Goal: Task Accomplishment & Management: Manage account settings

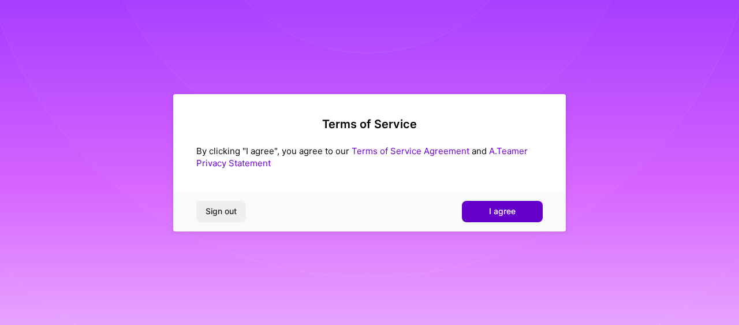
click at [491, 209] on span "I agree" at bounding box center [502, 212] width 27 height 12
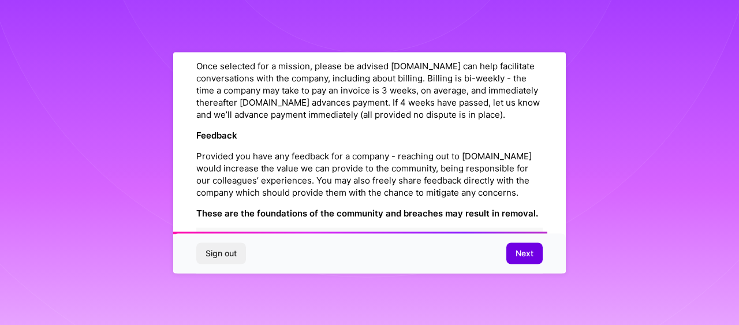
scroll to position [1415, 0]
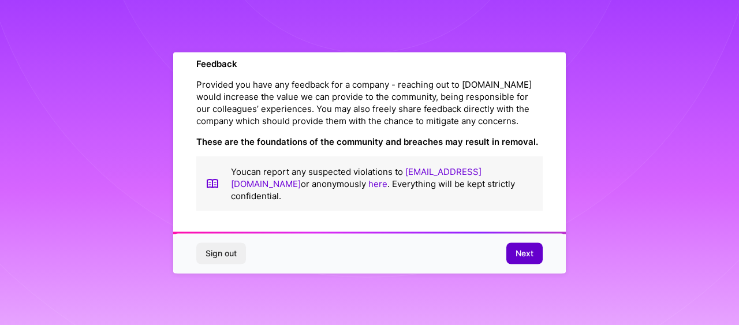
click at [523, 248] on span "Next" at bounding box center [525, 254] width 18 height 12
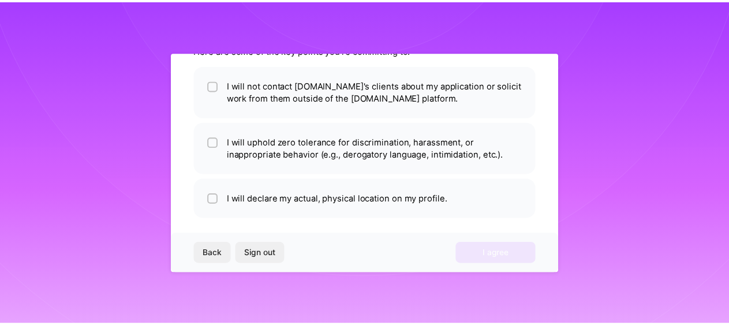
scroll to position [85, 0]
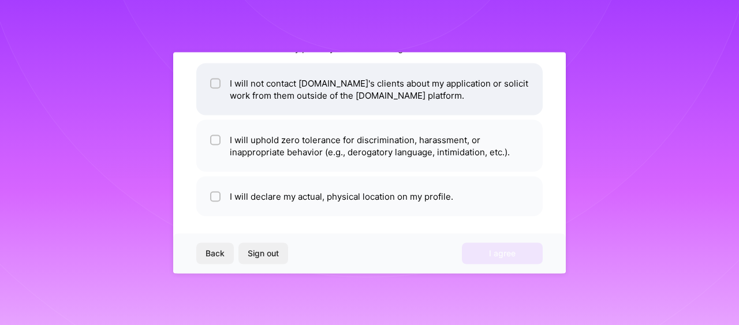
click at [219, 83] on input "checkbox" at bounding box center [216, 84] width 8 height 8
checkbox input "true"
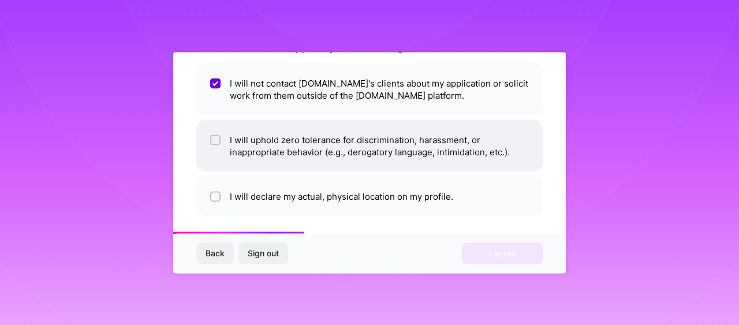
click at [215, 145] on span at bounding box center [215, 145] width 10 height 24
checkbox input "true"
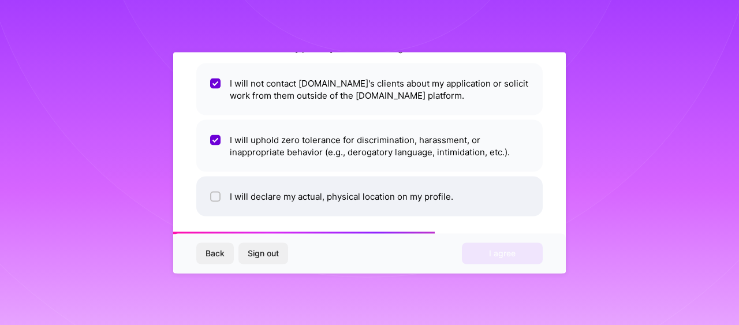
click at [211, 191] on div at bounding box center [215, 196] width 10 height 10
checkbox input "true"
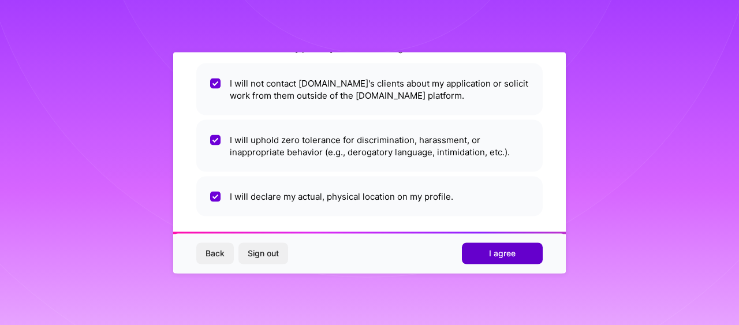
click at [505, 247] on button "I agree" at bounding box center [502, 253] width 81 height 21
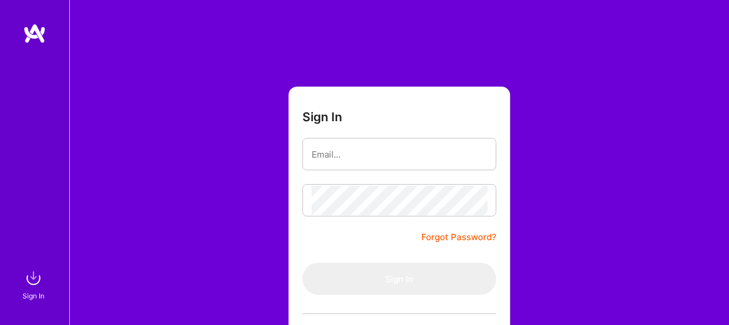
type input "[EMAIL_ADDRESS][DOMAIN_NAME]"
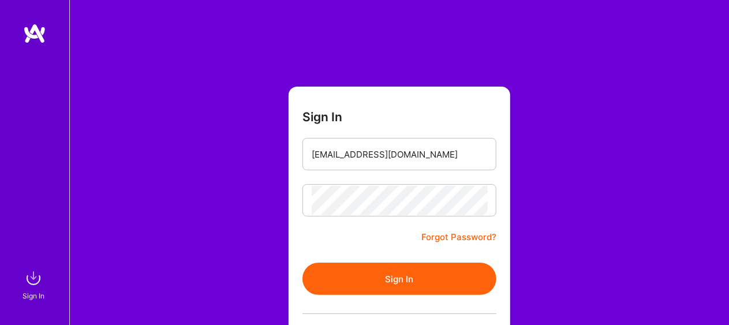
click at [344, 275] on button "Sign In" at bounding box center [400, 279] width 194 height 32
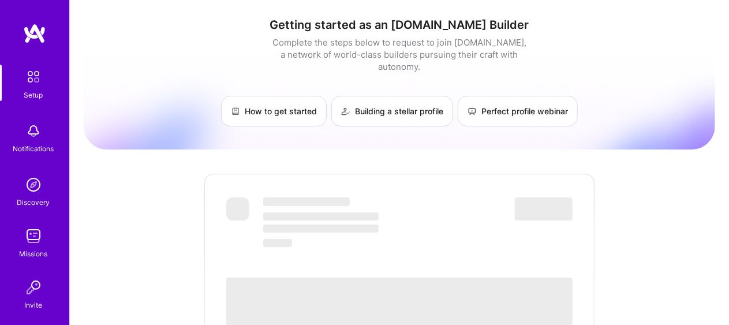
scroll to position [54, 0]
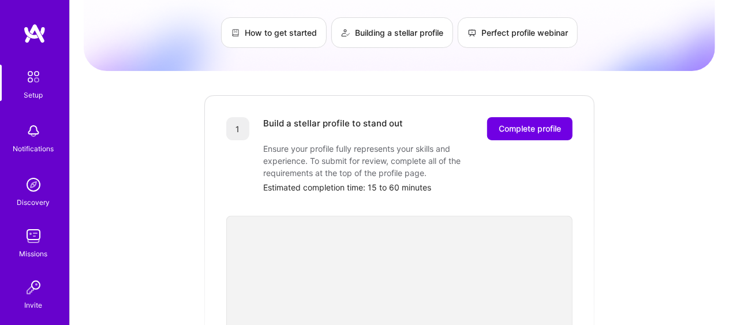
scroll to position [80, 0]
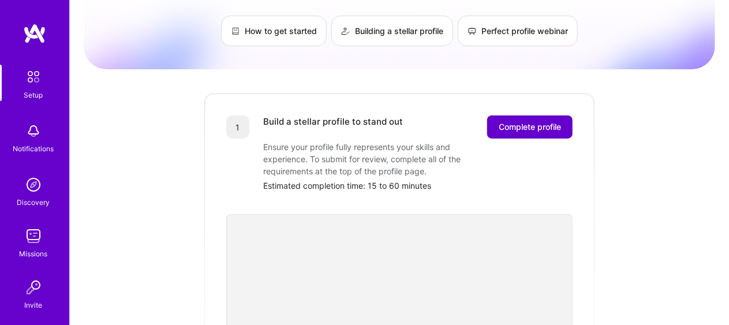
click at [529, 121] on span "Complete profile" at bounding box center [530, 127] width 62 height 12
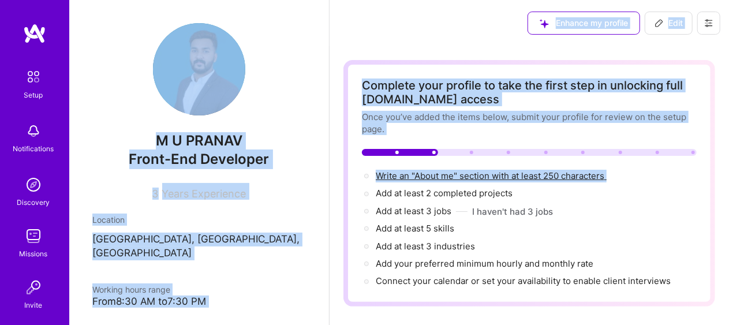
drag, startPoint x: 318, startPoint y: 107, endPoint x: 338, endPoint y: 195, distance: 90.2
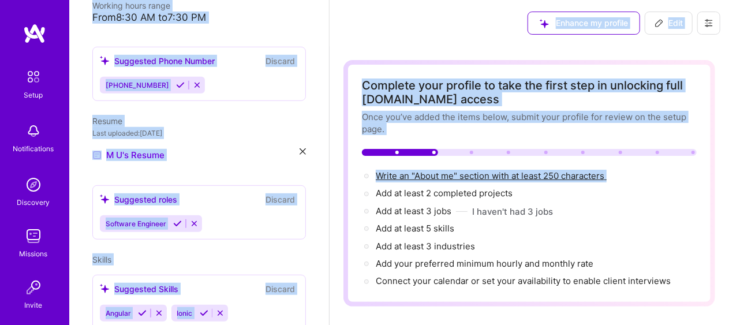
click at [299, 102] on div "M U [PERSON_NAME] Front-End Developer 3 Years Experience Location [GEOGRAPHIC_D…" at bounding box center [199, 162] width 260 height 325
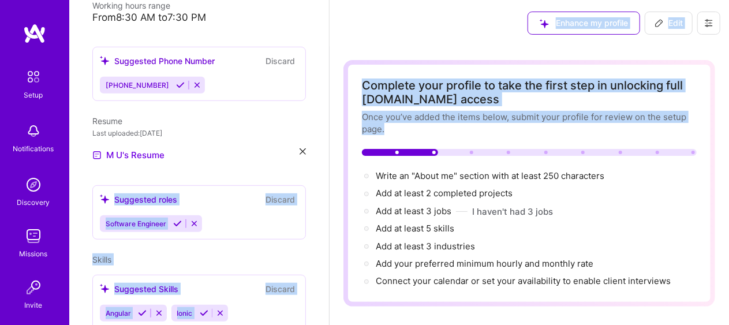
drag, startPoint x: 319, startPoint y: 144, endPoint x: 329, endPoint y: 169, distance: 27.4
click at [256, 215] on div "Software Engineer" at bounding box center [199, 223] width 199 height 17
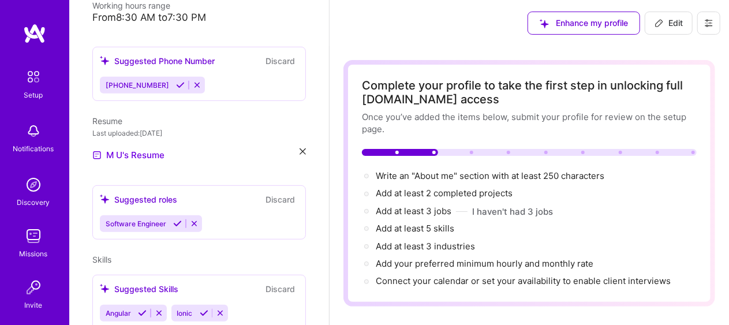
click at [236, 215] on div "Software Engineer" at bounding box center [199, 223] width 199 height 17
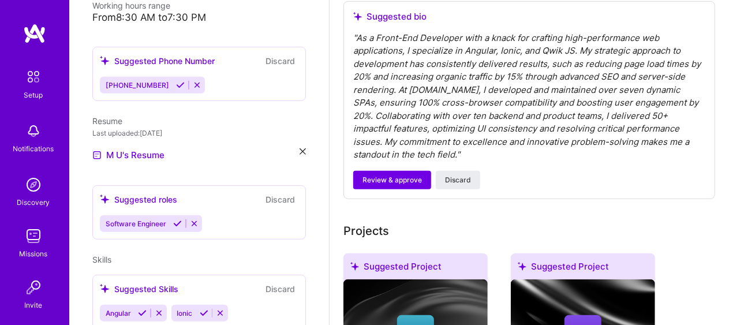
scroll to position [341, 0]
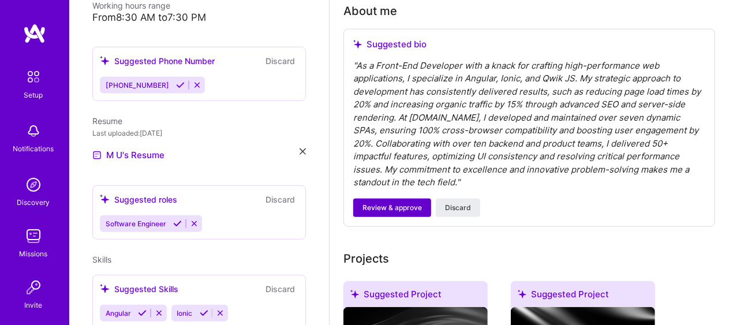
click at [401, 214] on button "Review & approve" at bounding box center [392, 208] width 78 height 18
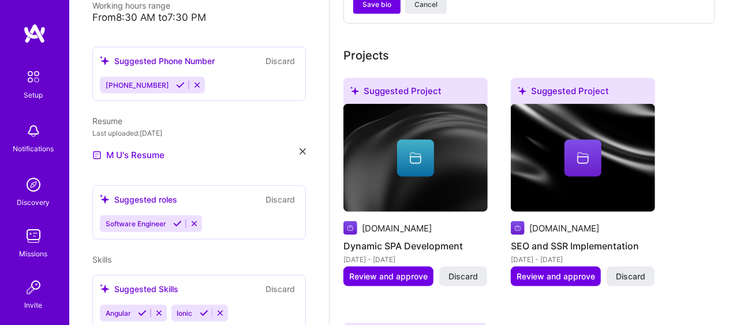
scroll to position [468, 0]
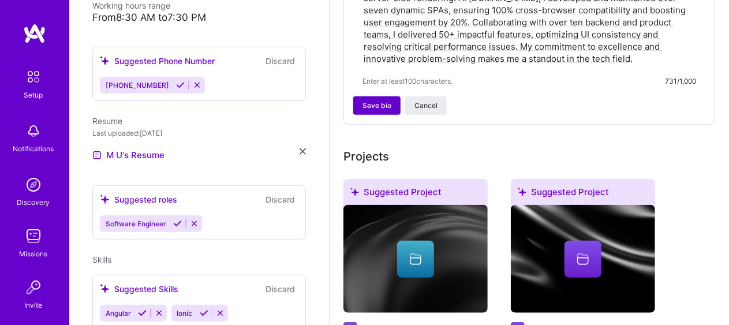
click at [360, 100] on button "Save bio" at bounding box center [376, 105] width 47 height 18
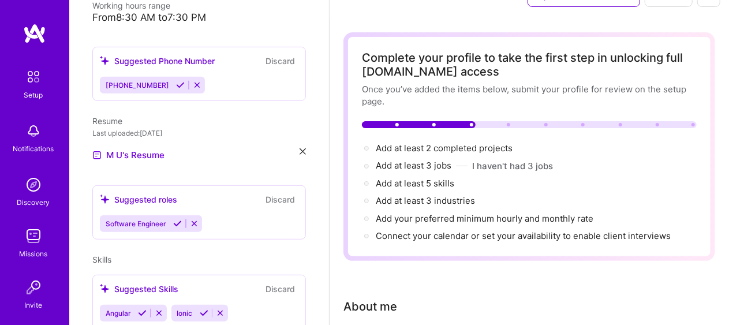
scroll to position [0, 0]
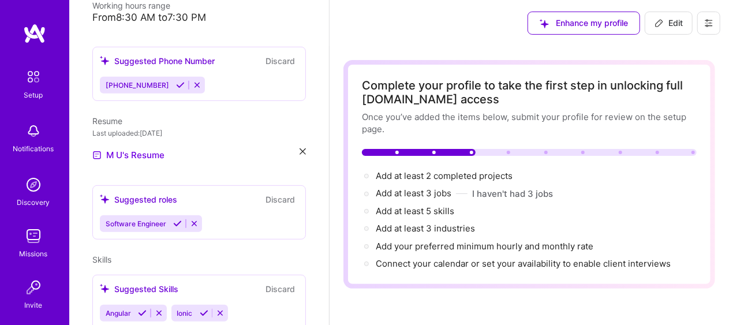
click at [494, 151] on div at bounding box center [529, 152] width 335 height 7
click at [436, 176] on span "Add at least 2 completed projects →" at bounding box center [449, 175] width 147 height 11
select select "US"
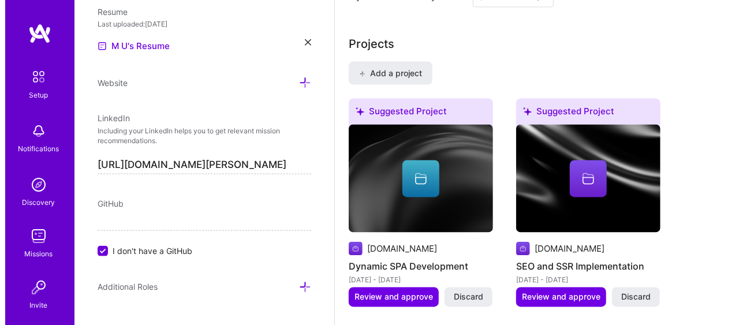
scroll to position [1031, 0]
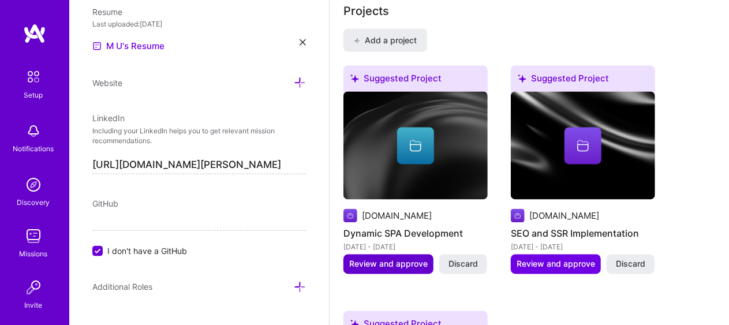
click at [394, 270] on button "Review and approve" at bounding box center [389, 265] width 90 height 20
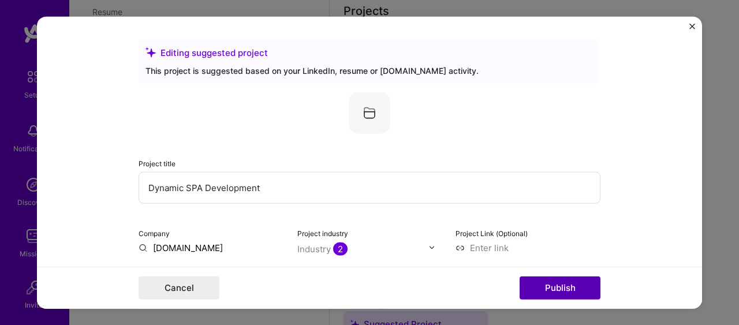
click at [570, 283] on button "Publish" at bounding box center [560, 288] width 81 height 23
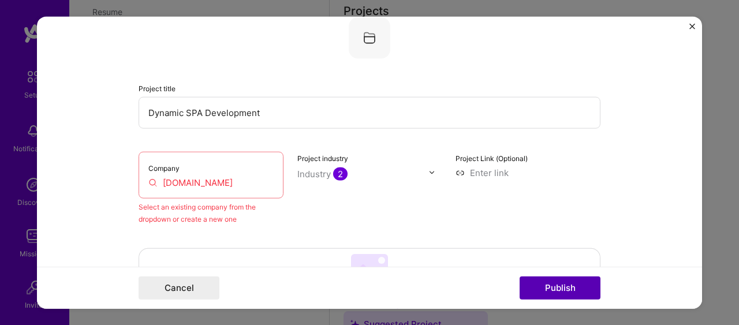
scroll to position [76, 0]
click at [197, 183] on input "[DOMAIN_NAME]" at bounding box center [210, 182] width 125 height 12
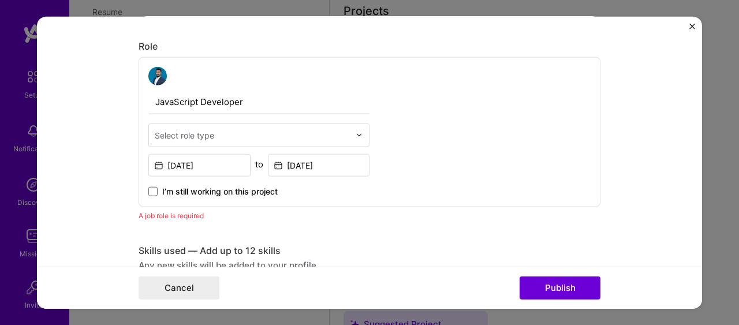
scroll to position [412, 0]
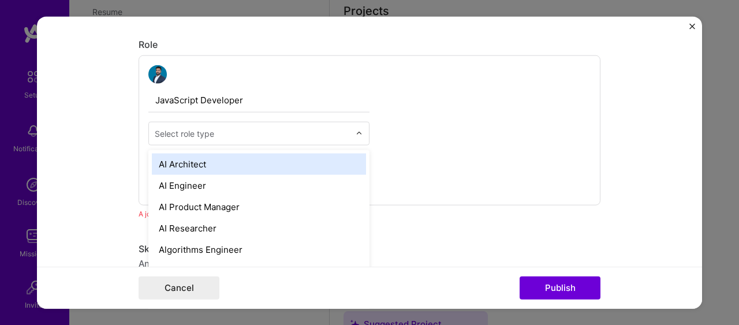
click at [356, 135] on img at bounding box center [359, 133] width 7 height 7
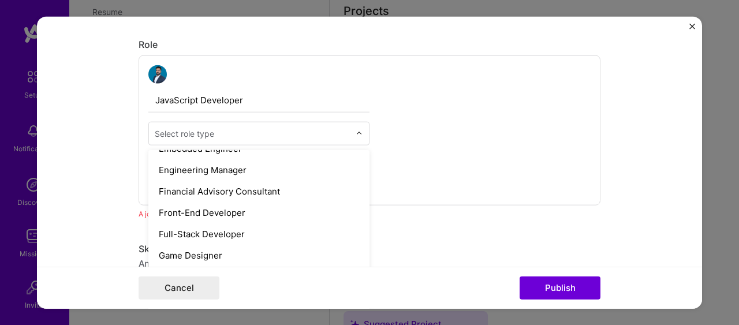
scroll to position [618, 0]
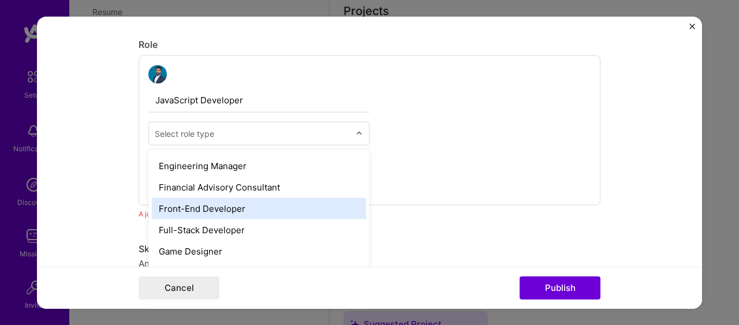
click at [287, 199] on div "Front-End Developer" at bounding box center [259, 207] width 214 height 21
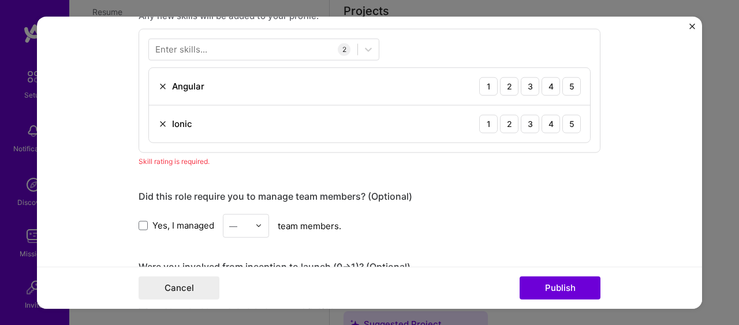
scroll to position [647, 0]
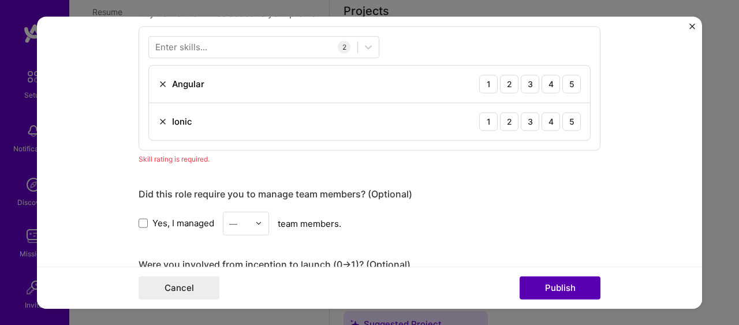
click at [545, 284] on button "Publish" at bounding box center [560, 288] width 81 height 23
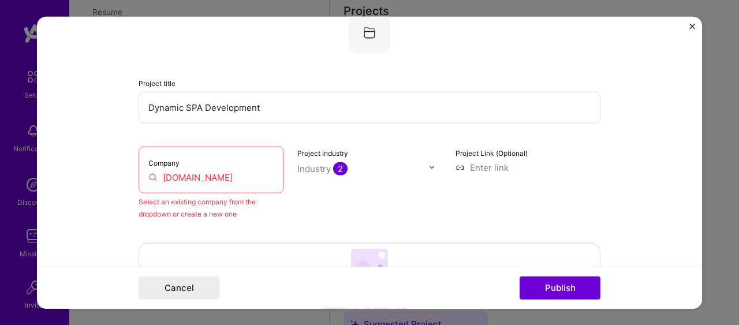
scroll to position [76, 0]
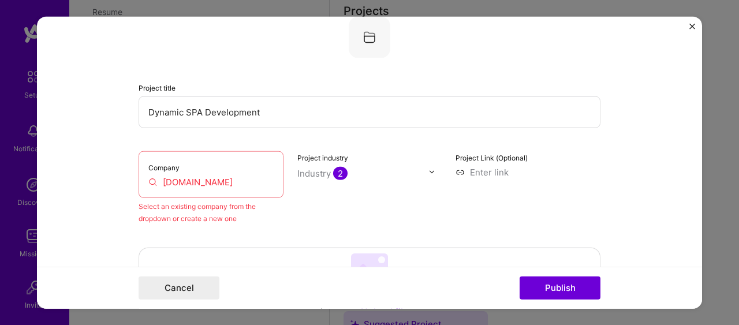
click at [200, 178] on input "[DOMAIN_NAME]" at bounding box center [210, 182] width 125 height 12
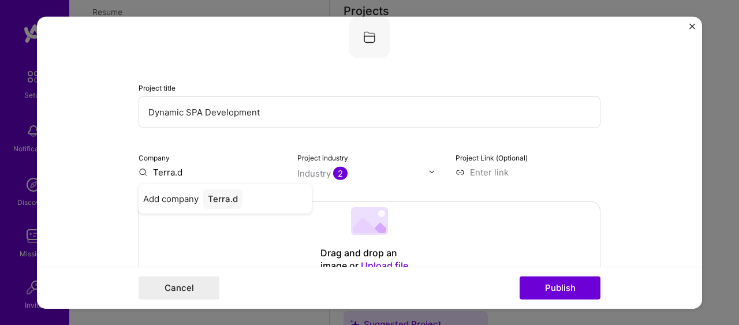
type input "[DOMAIN_NAME]"
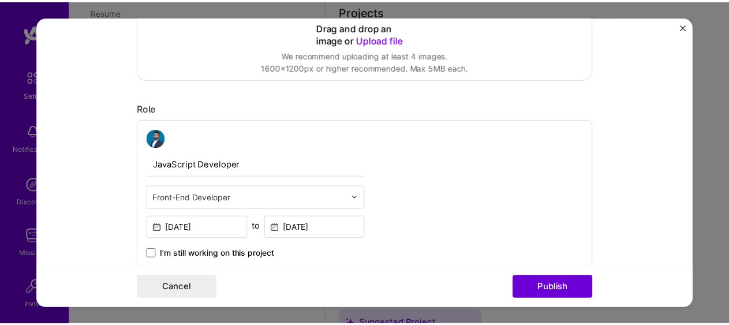
scroll to position [0, 0]
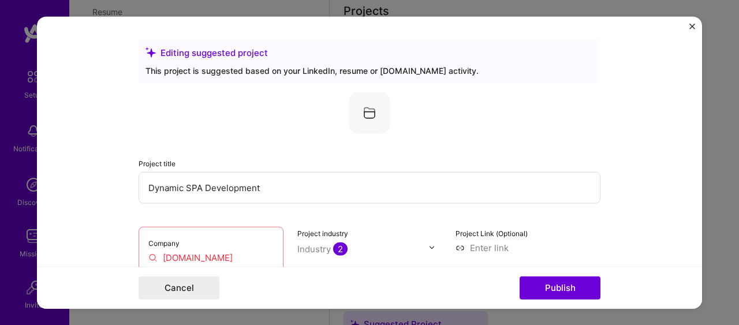
click at [693, 27] on img "Close" at bounding box center [692, 26] width 6 height 6
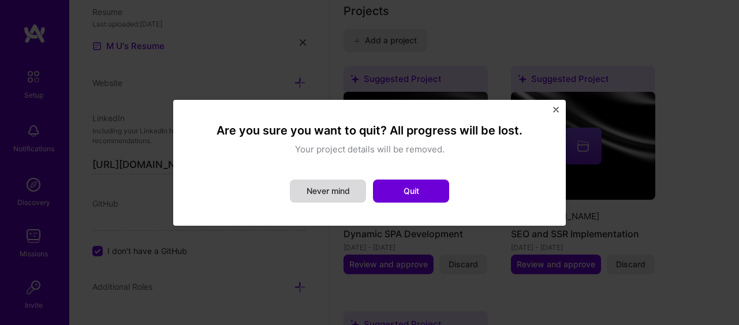
click at [351, 194] on button "Never mind" at bounding box center [328, 191] width 76 height 23
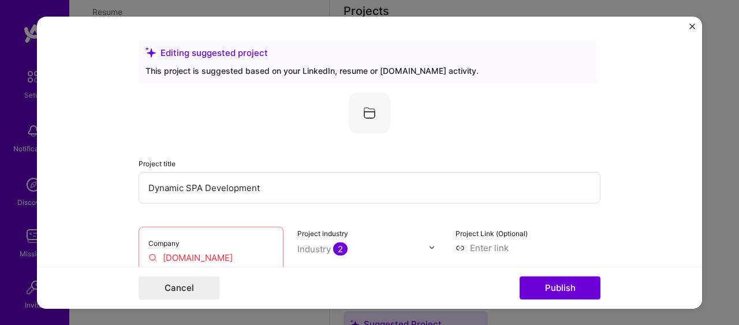
click at [688, 24] on form "Editing suggested project This project is suggested based on your LinkedIn, res…" at bounding box center [369, 162] width 665 height 293
click at [691, 25] on img "Close" at bounding box center [692, 26] width 6 height 6
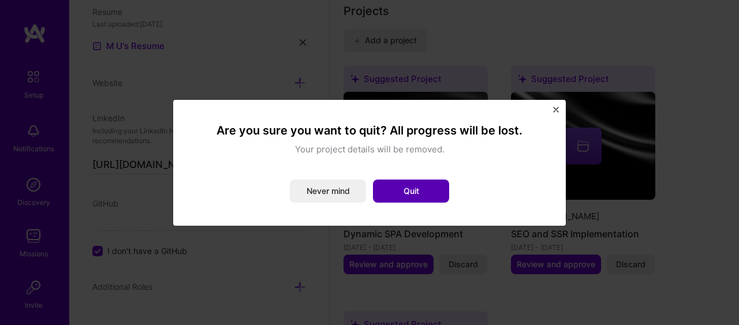
click at [400, 191] on button "Quit" at bounding box center [411, 191] width 76 height 23
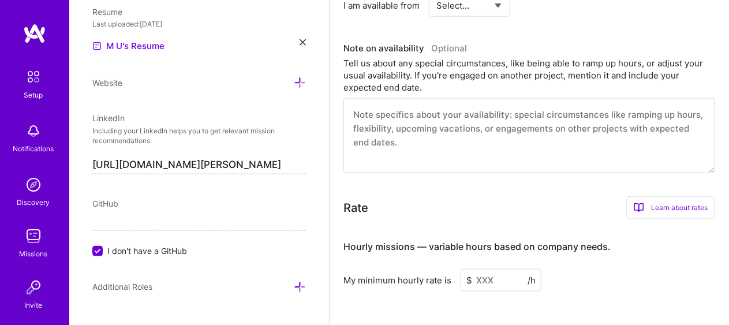
scroll to position [618, 0]
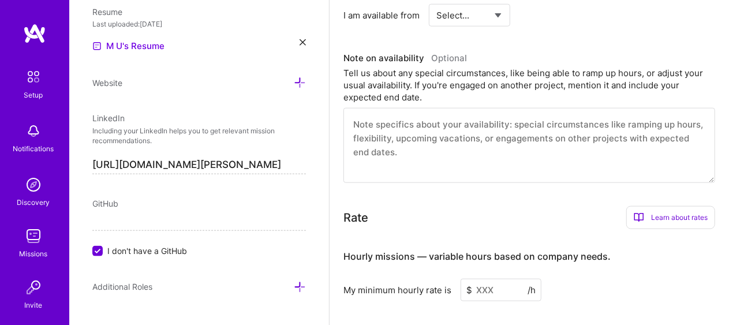
click at [455, 4] on select "Select... Right Now Future Date Not Available" at bounding box center [470, 15] width 66 height 29
select select "Right Now"
click at [437, 1] on select "Select... Right Now Future Date Not Available" at bounding box center [470, 15] width 66 height 29
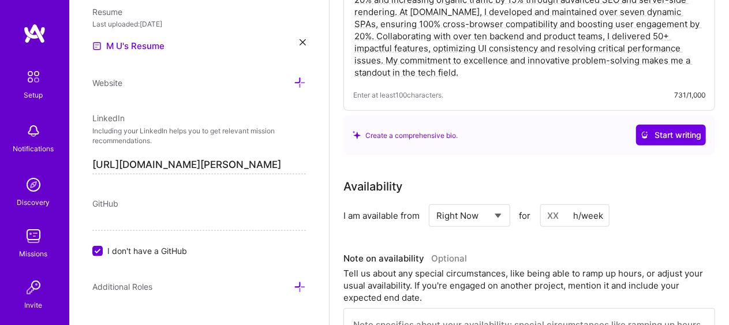
scroll to position [416, 0]
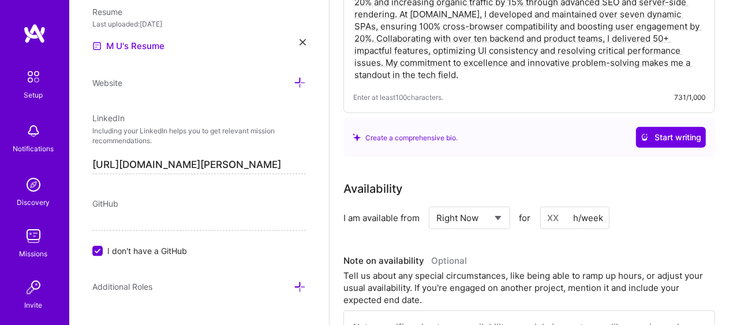
click at [557, 212] on input at bounding box center [574, 218] width 69 height 23
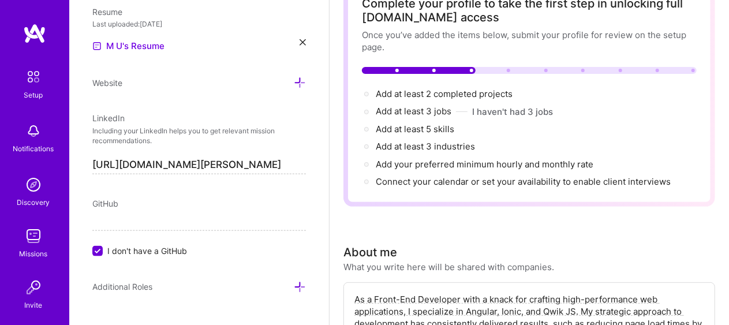
scroll to position [0, 0]
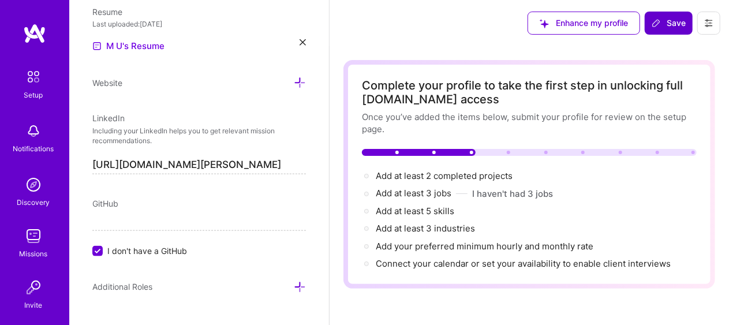
type input "40"
click at [684, 18] on span "Save" at bounding box center [669, 23] width 34 height 12
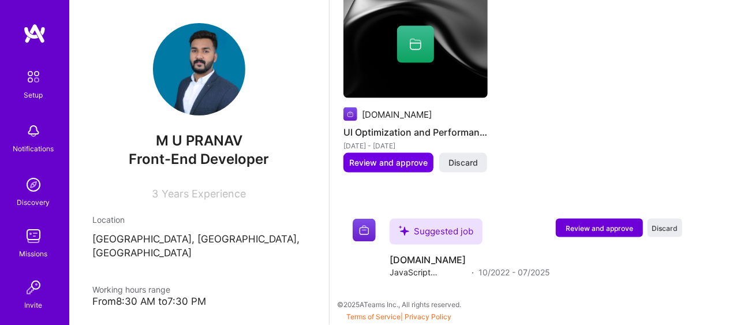
scroll to position [99, 0]
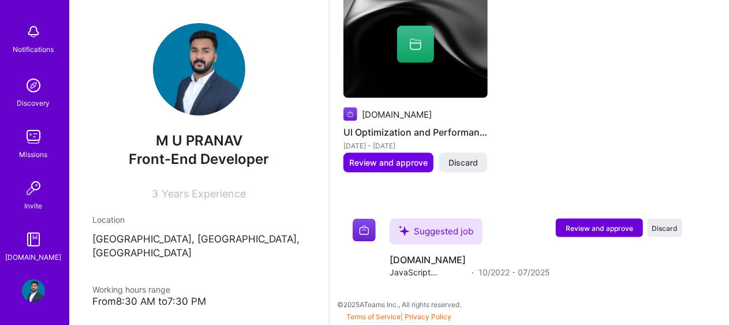
click at [32, 247] on img at bounding box center [33, 239] width 23 height 23
